Goal: Task Accomplishment & Management: Complete application form

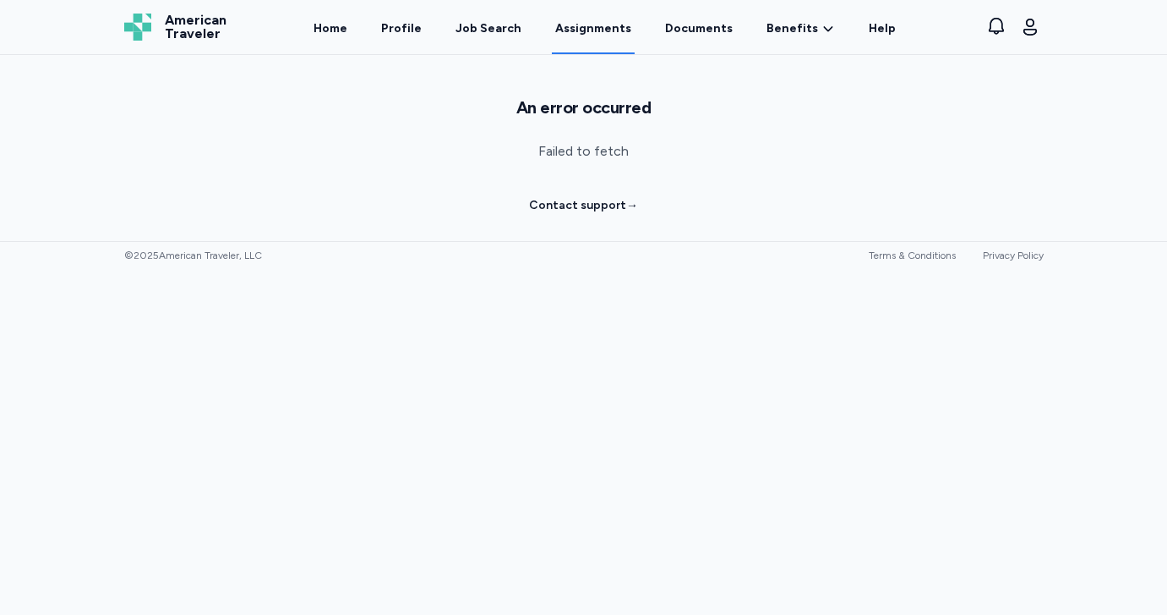
click at [596, 31] on link "Assignments" at bounding box center [593, 28] width 83 height 52
click at [686, 25] on link "Documents" at bounding box center [699, 28] width 74 height 52
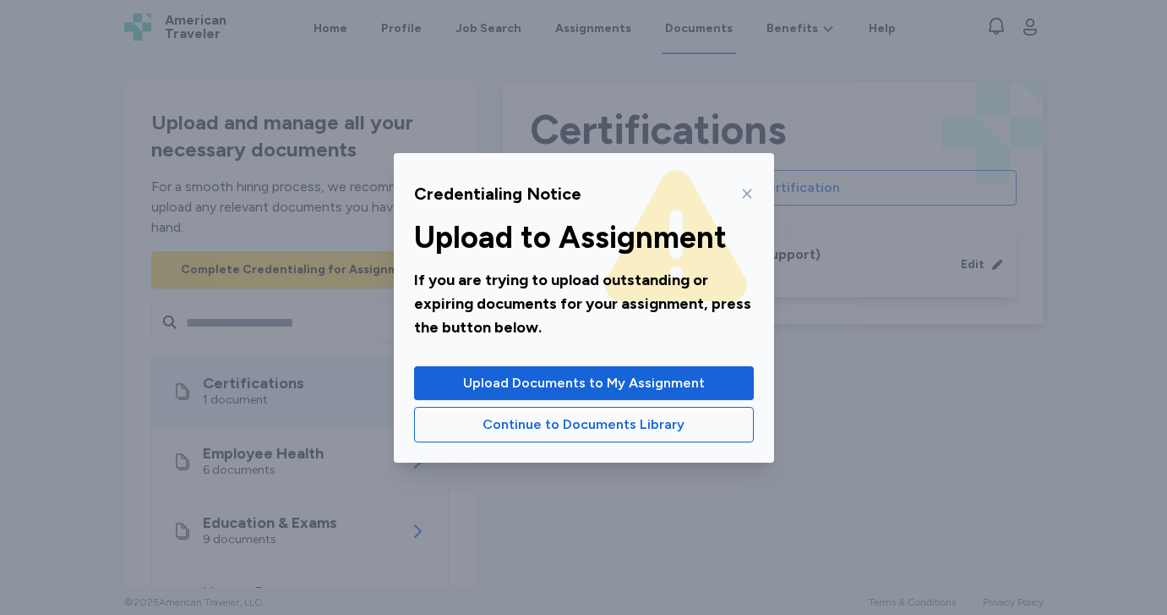
click at [750, 194] on icon at bounding box center [747, 194] width 14 height 14
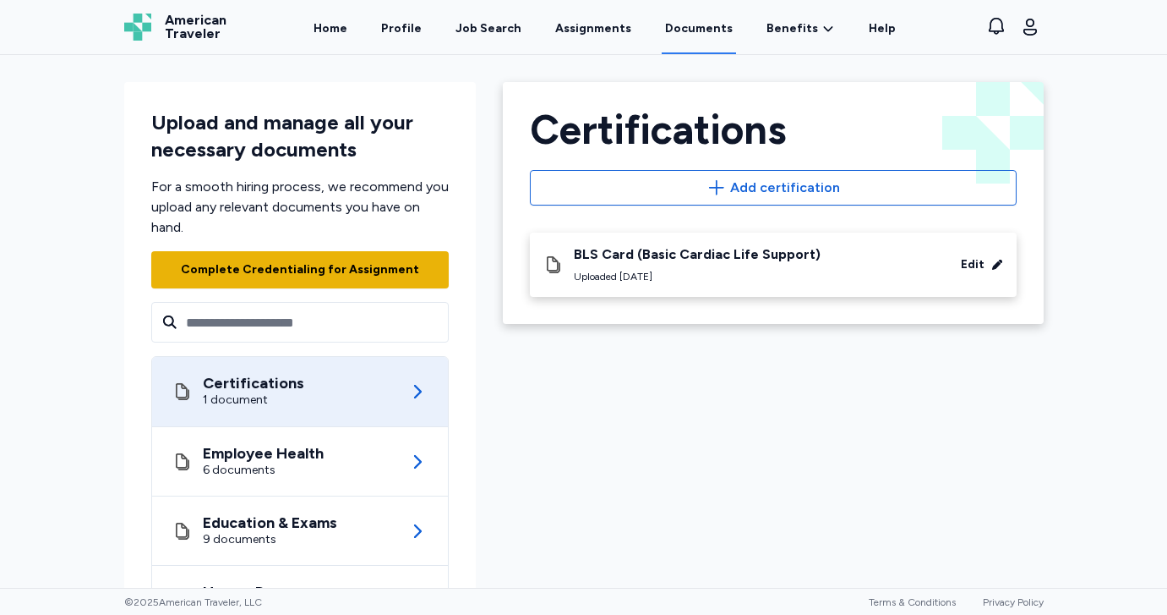
click at [391, 278] on div "Complete Credentialing for Assignment" at bounding box center [300, 270] width 245 height 24
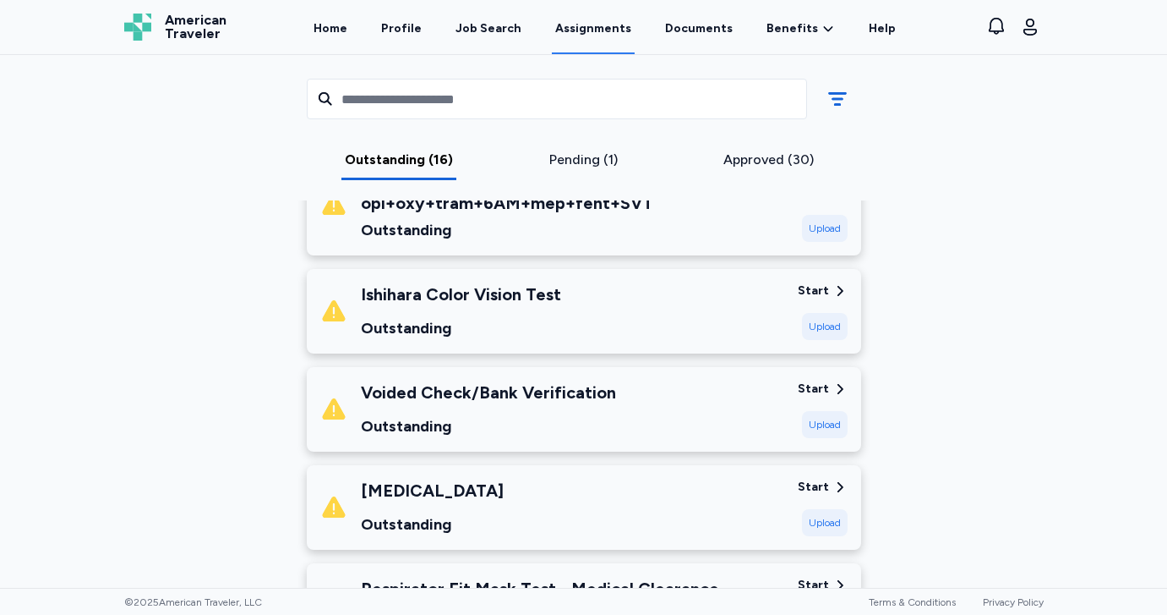
scroll to position [1274, 0]
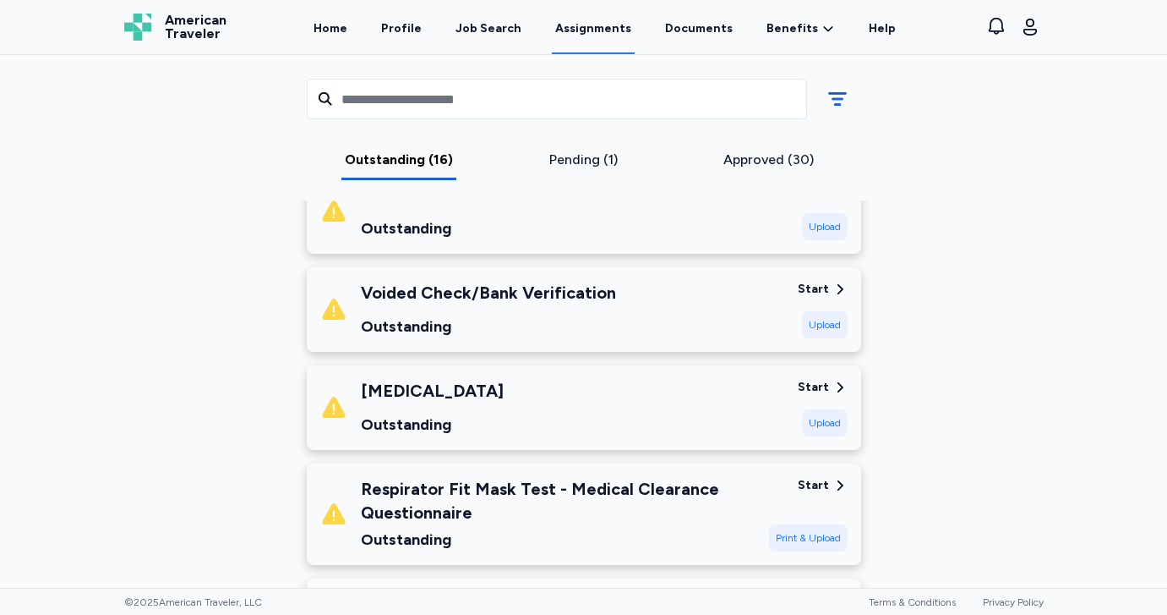
click at [823, 329] on div "Upload" at bounding box center [825, 324] width 46 height 27
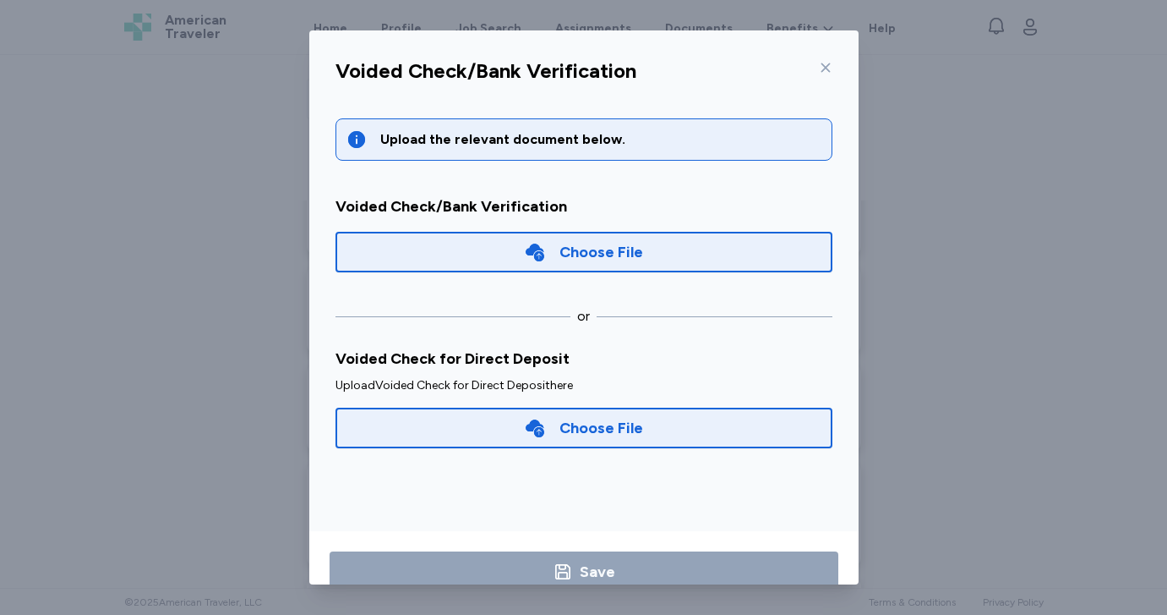
scroll to position [38, 0]
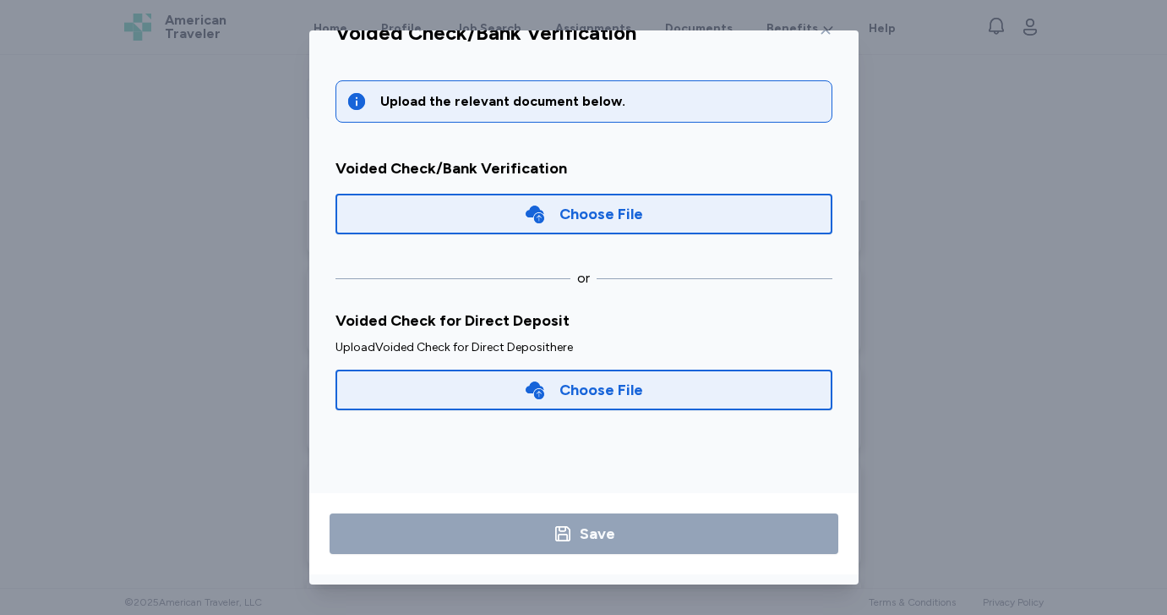
click at [587, 388] on div "Choose File" at bounding box center [602, 390] width 84 height 24
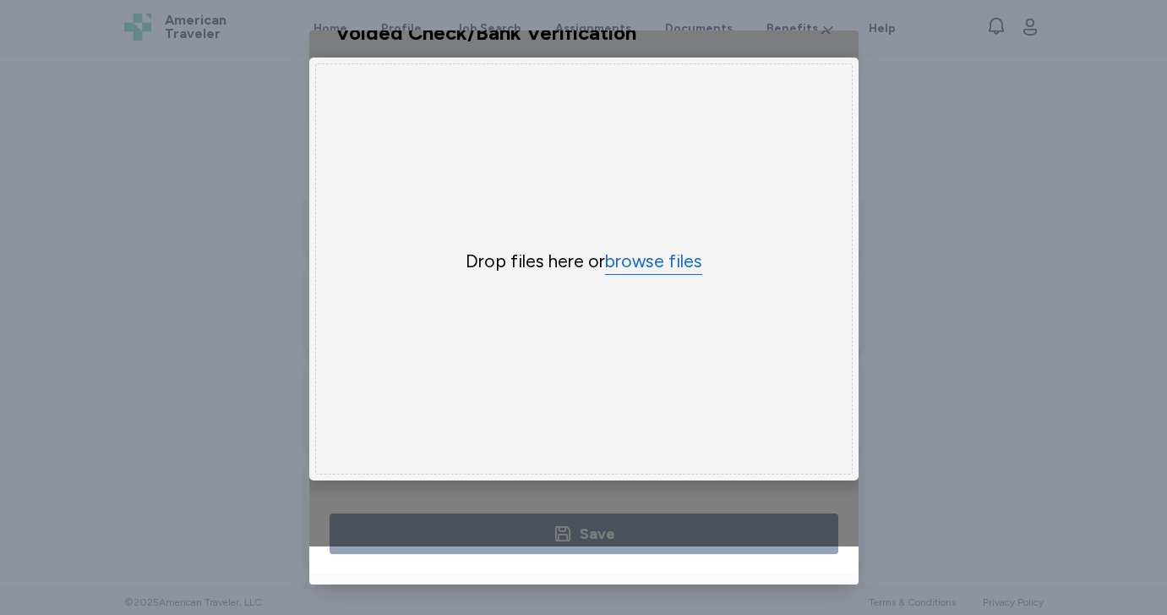
click at [672, 259] on button "browse files" at bounding box center [653, 261] width 97 height 25
click at [669, 254] on button "browse files" at bounding box center [653, 261] width 97 height 25
click at [641, 258] on button "browse files" at bounding box center [653, 261] width 97 height 25
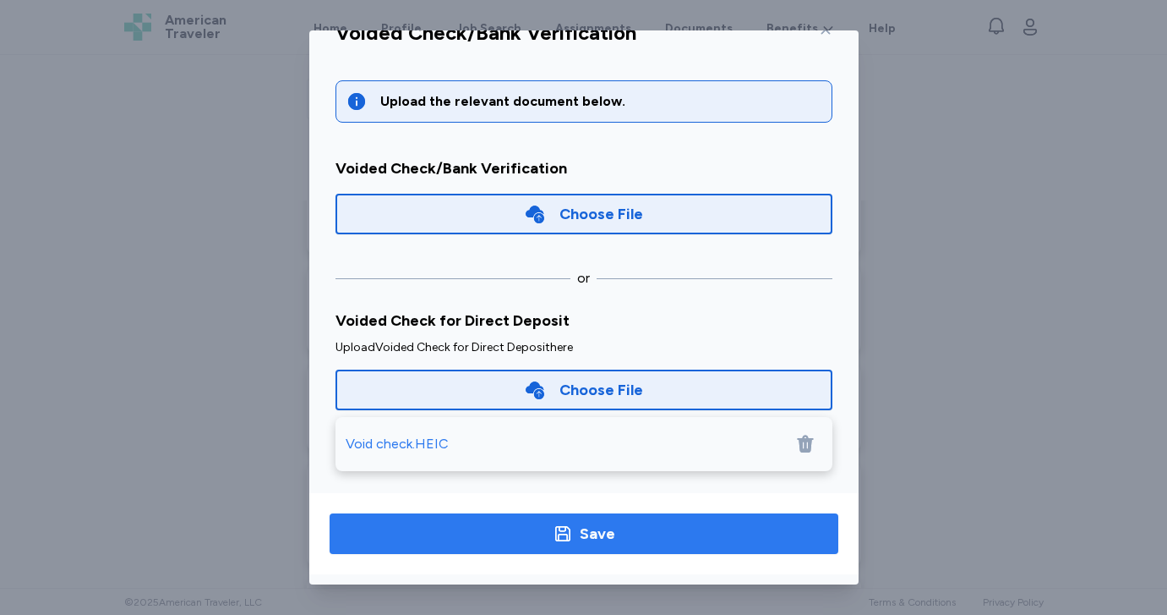
click at [533, 537] on span "Save" at bounding box center [584, 534] width 482 height 24
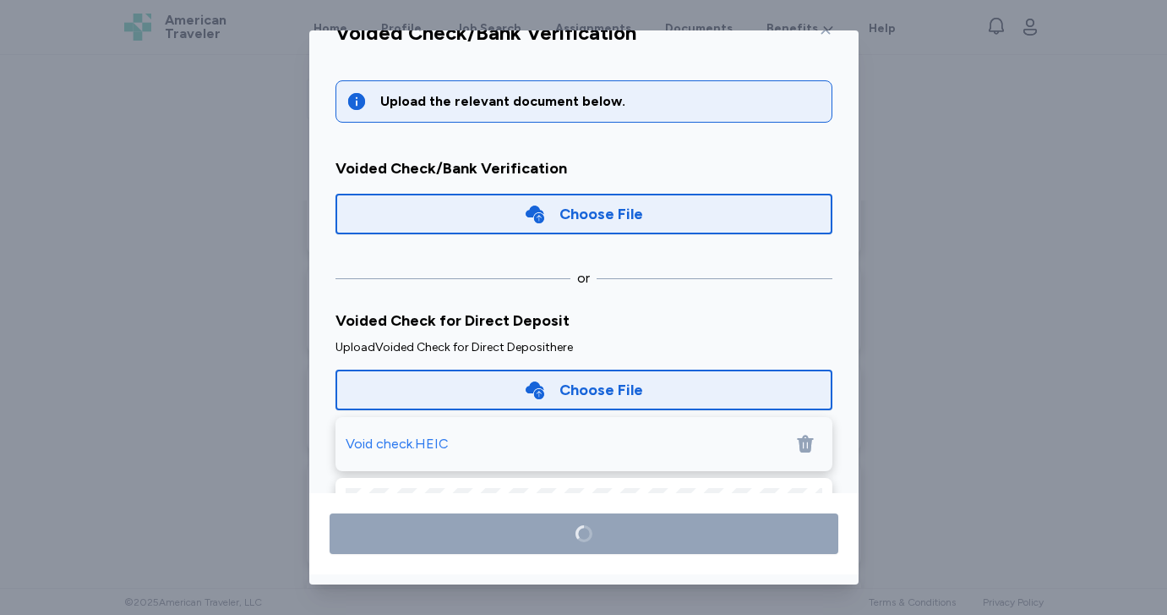
scroll to position [69, 0]
